Goal: Information Seeking & Learning: Learn about a topic

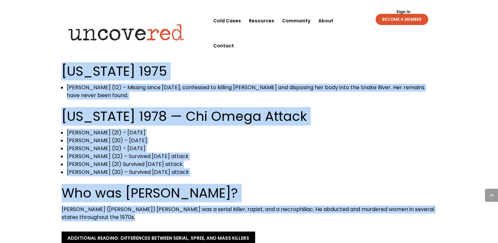
scroll to position [987, 0]
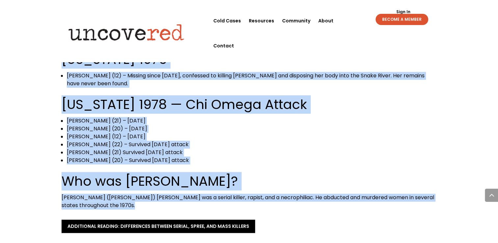
drag, startPoint x: 32, startPoint y: 94, endPoint x: 206, endPoint y: 122, distance: 175.9
copy div "Loremipsum 2314 Dolor Sitame, conse ad Elit Sedd (96) – Eiusmodt Incidid 0, 090…"
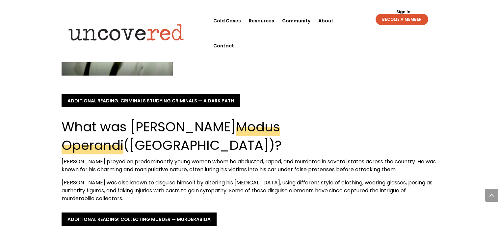
scroll to position [1448, 0]
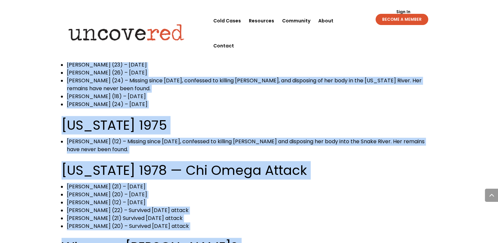
click at [367, 161] on h2 "[US_STATE] 1978 — Chi Omega Attack" at bounding box center [249, 172] width 375 height 22
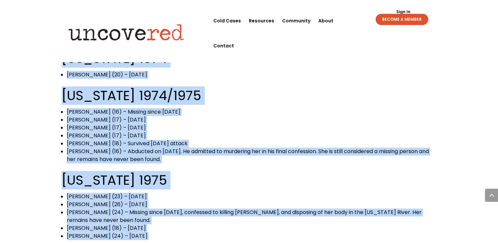
click at [278, 171] on h2 "[US_STATE] 1975" at bounding box center [249, 182] width 375 height 22
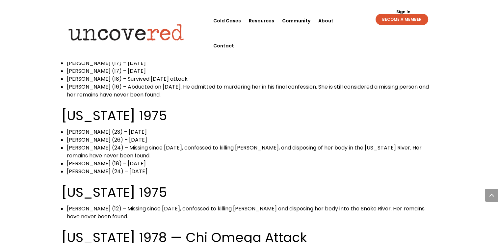
scroll to position [888, 0]
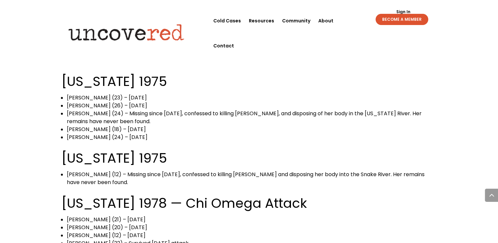
drag, startPoint x: 47, startPoint y: 116, endPoint x: 205, endPoint y: 221, distance: 189.3
copy div "[US_STATE] 1975 [PERSON_NAME] (12) – Missing since [DATE], confessed to killing…"
click at [163, 125] on li "[PERSON_NAME] (18) – [DATE]" at bounding box center [252, 129] width 370 height 8
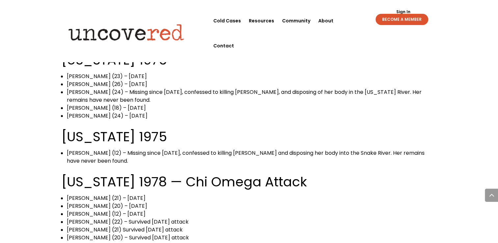
scroll to position [921, 0]
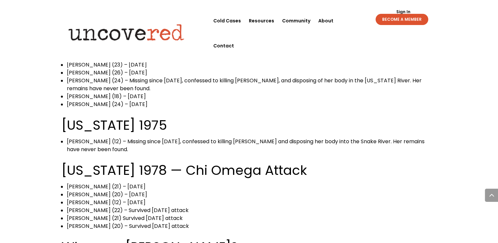
drag, startPoint x: 52, startPoint y: 123, endPoint x: 228, endPoint y: 187, distance: 187.0
copy div "[US_STATE] 1978 — Chi Omega Attack [PERSON_NAME] (21) – [DATE] [PERSON_NAME] (2…"
